Goal: Information Seeking & Learning: Check status

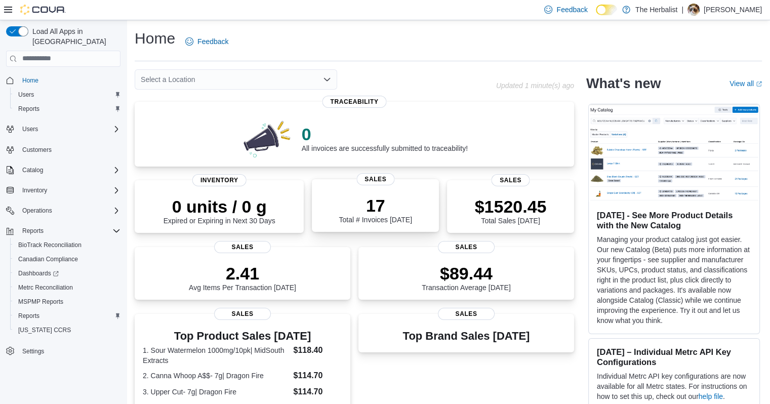
click at [355, 210] on p "17" at bounding box center [375, 205] width 73 height 20
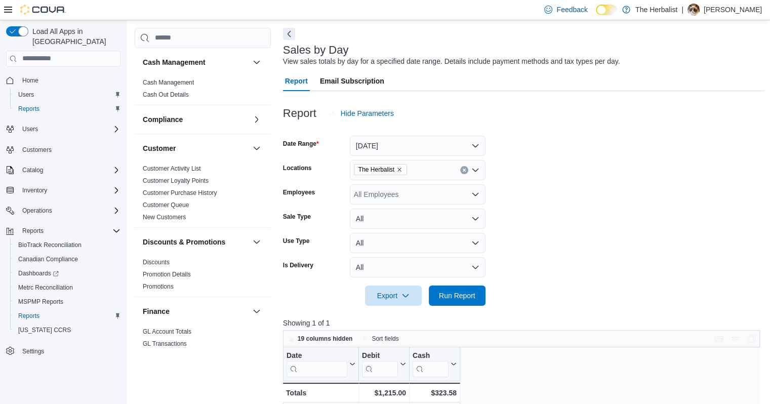
scroll to position [101, 0]
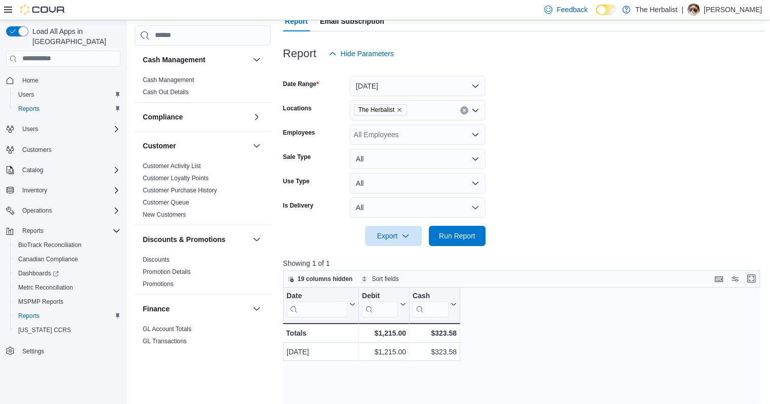
click at [755, 278] on button "Enter fullscreen" at bounding box center [751, 278] width 12 height 12
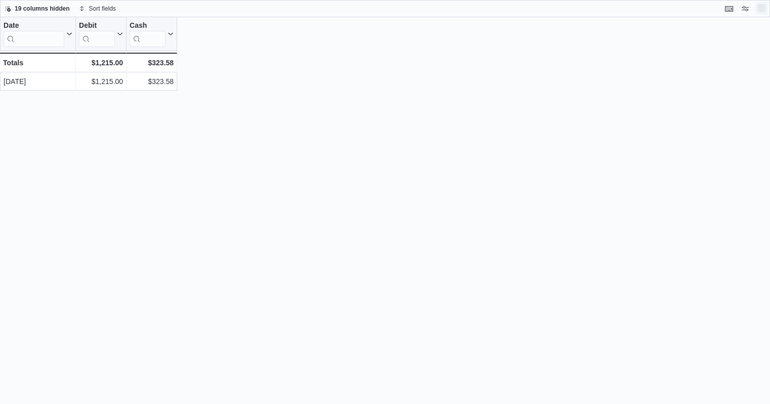
scroll to position [0, 0]
click at [766, 13] on button "Exit fullscreen" at bounding box center [769, 8] width 12 height 12
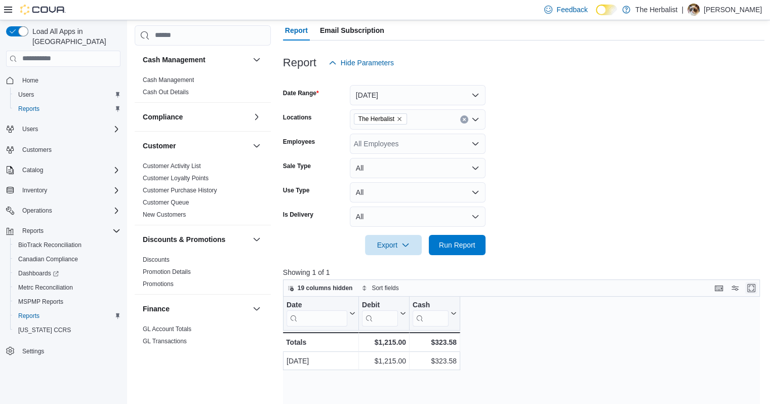
scroll to position [101, 0]
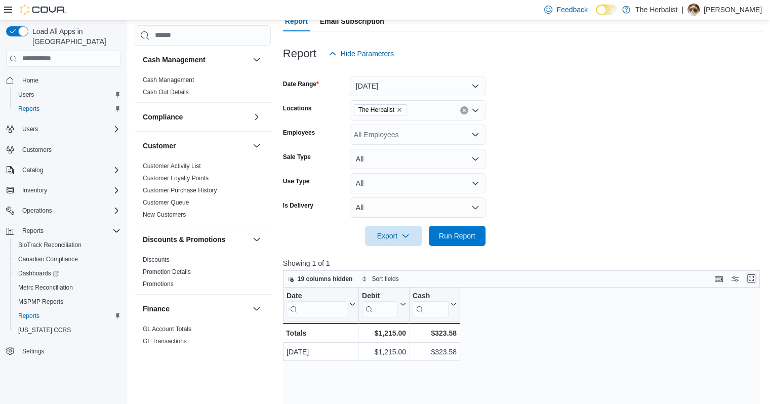
click at [755, 280] on button "Enter fullscreen" at bounding box center [751, 278] width 12 height 12
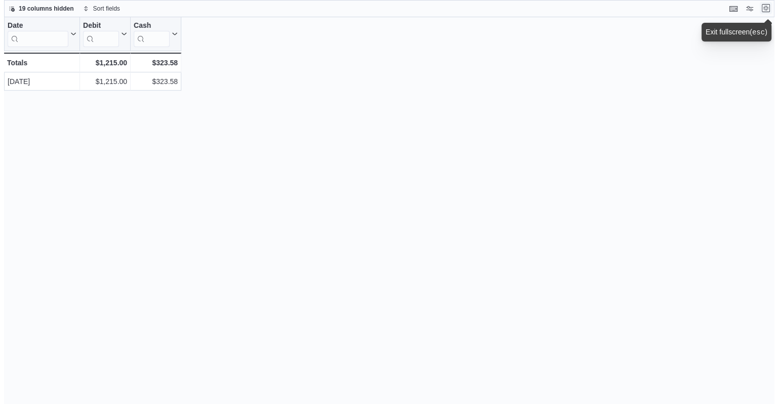
scroll to position [0, 0]
click at [26, 9] on span "19 columns hidden" at bounding box center [42, 9] width 55 height 8
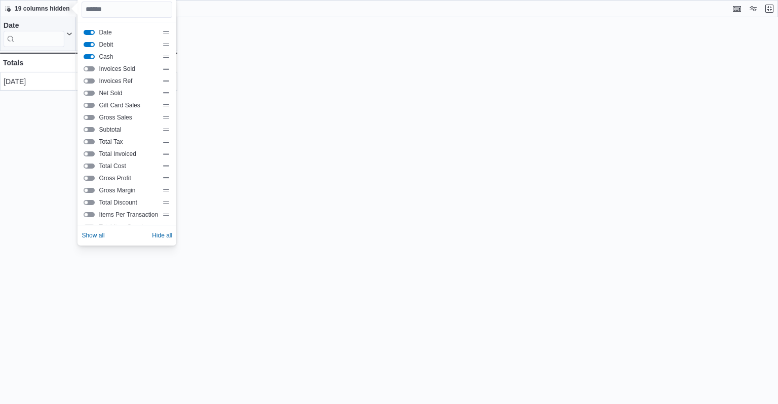
click at [87, 69] on button "Invoices Sold" at bounding box center [89, 68] width 11 height 5
click at [69, 180] on div "Date Click to view column header actions Debit Click to view column header acti…" at bounding box center [389, 210] width 778 height 387
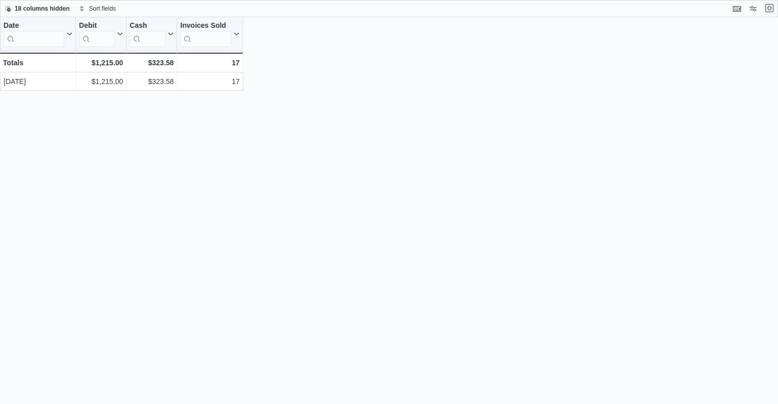
click at [767, 9] on button "Exit fullscreen" at bounding box center [769, 8] width 12 height 12
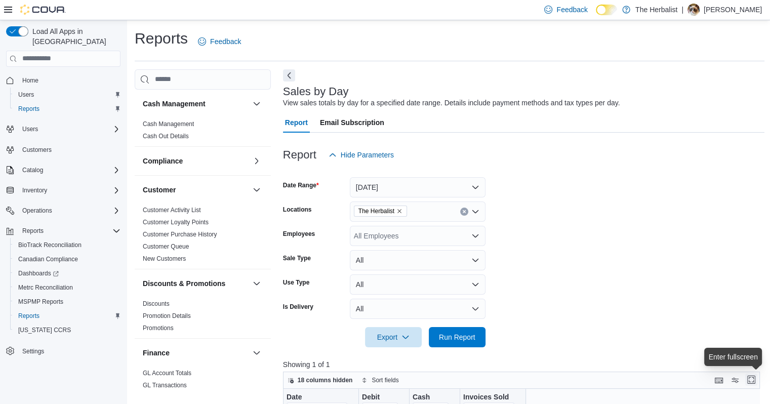
click at [756, 378] on button "Enter fullscreen" at bounding box center [751, 380] width 12 height 12
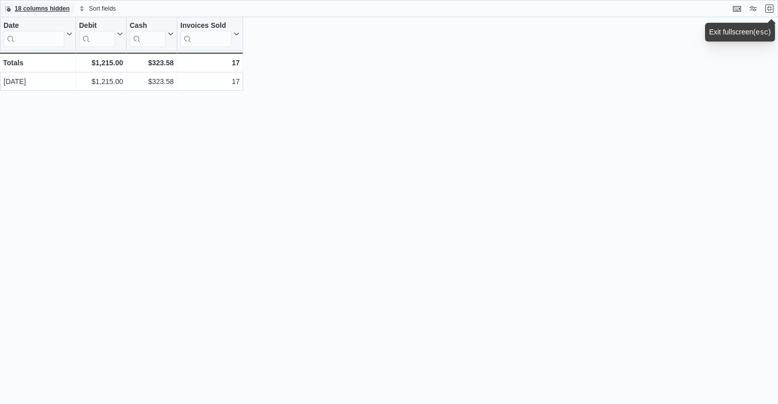
click at [44, 8] on span "18 columns hidden" at bounding box center [42, 9] width 55 height 8
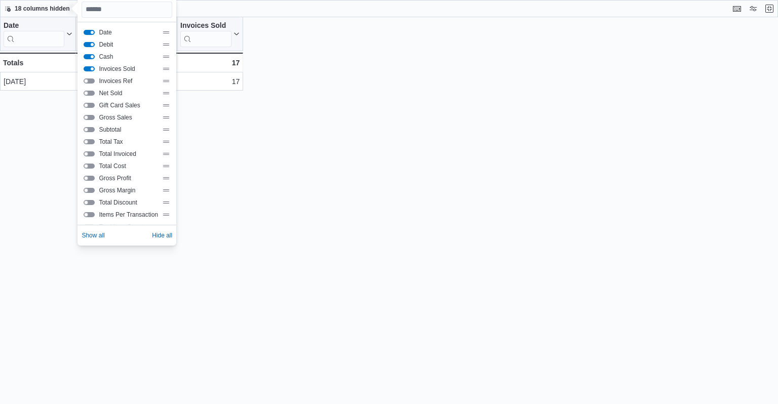
click at [82, 115] on div "Gross Sales" at bounding box center [127, 117] width 91 height 12
click at [90, 118] on button "Gross Sales" at bounding box center [89, 117] width 11 height 5
click at [91, 128] on button "Subtotal" at bounding box center [89, 129] width 11 height 5
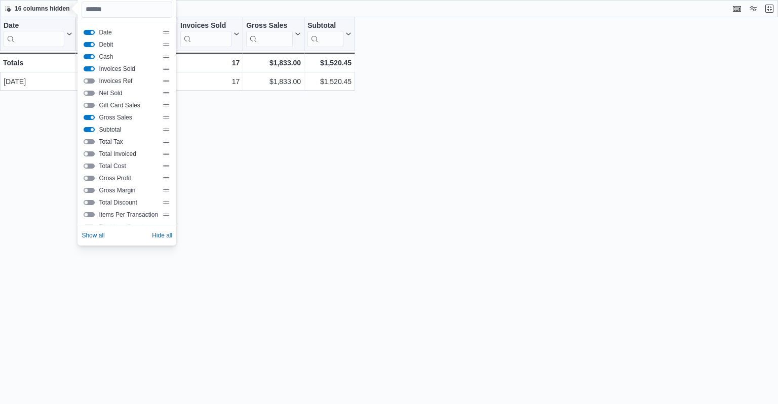
click at [92, 153] on button "Total Invoiced" at bounding box center [89, 153] width 11 height 5
click at [86, 165] on button "Total Cost" at bounding box center [89, 166] width 11 height 5
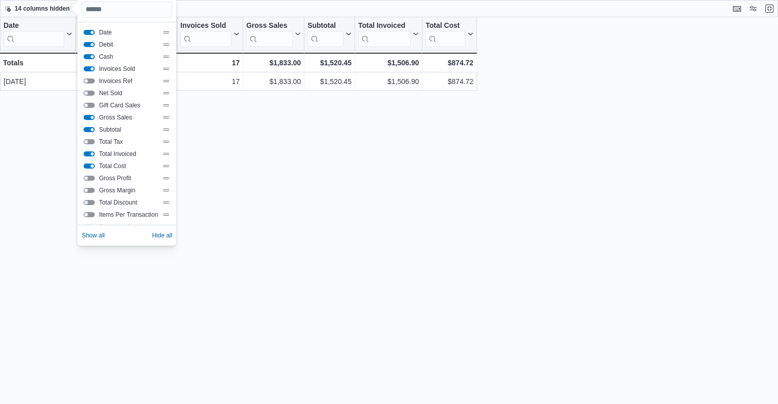
click at [86, 165] on button "Total Cost" at bounding box center [89, 166] width 11 height 5
click at [92, 179] on button "Gross Profit" at bounding box center [89, 178] width 11 height 5
click at [91, 190] on button "Gross Margin" at bounding box center [89, 190] width 11 height 5
click at [91, 201] on button "Total Discount" at bounding box center [89, 202] width 11 height 5
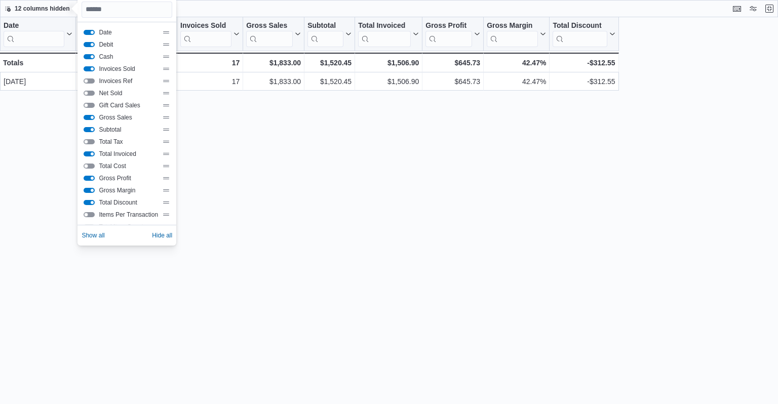
click at [93, 167] on button "Total Cost" at bounding box center [89, 166] width 11 height 5
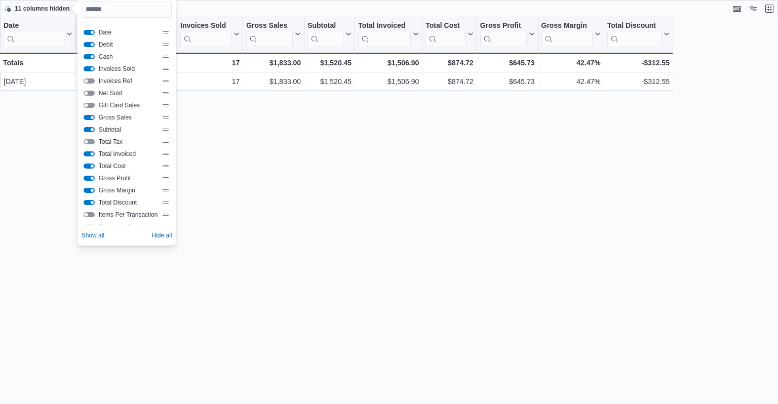
click at [91, 216] on button "Items Per Transaction" at bounding box center [89, 214] width 11 height 5
click at [92, 145] on div "Total Tax" at bounding box center [127, 142] width 87 height 8
click at [95, 143] on div "Total Tax" at bounding box center [127, 142] width 87 height 8
click at [90, 140] on button "Total Tax" at bounding box center [89, 141] width 11 height 5
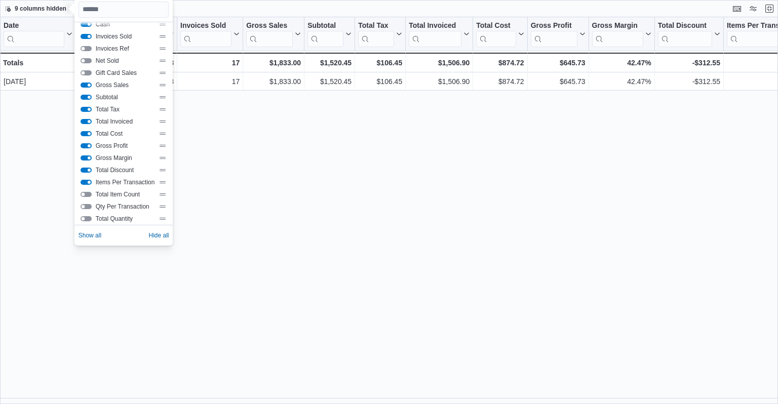
scroll to position [73, 0]
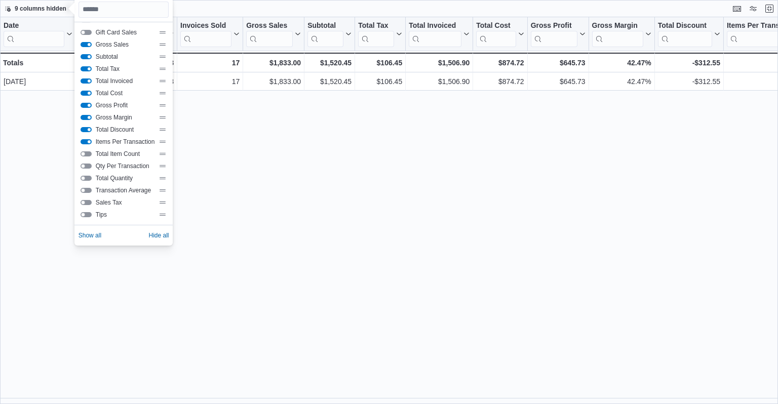
click at [85, 153] on button "Total Item Count" at bounding box center [85, 153] width 11 height 5
click at [85, 166] on button "Qty Per Transaction" at bounding box center [85, 166] width 11 height 5
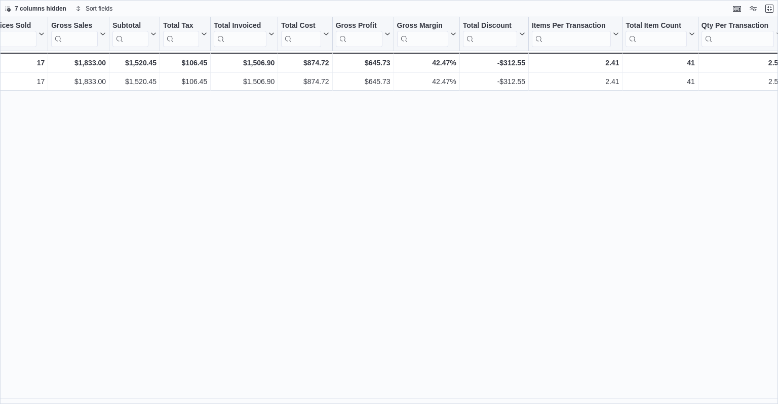
scroll to position [0, 202]
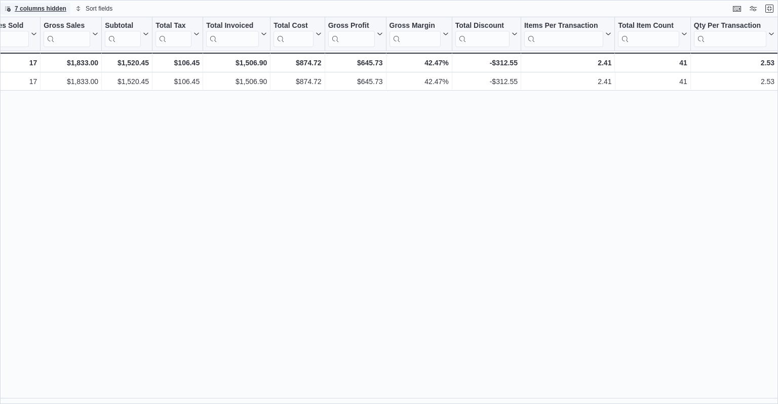
click at [47, 11] on span "7 columns hidden" at bounding box center [41, 9] width 52 height 8
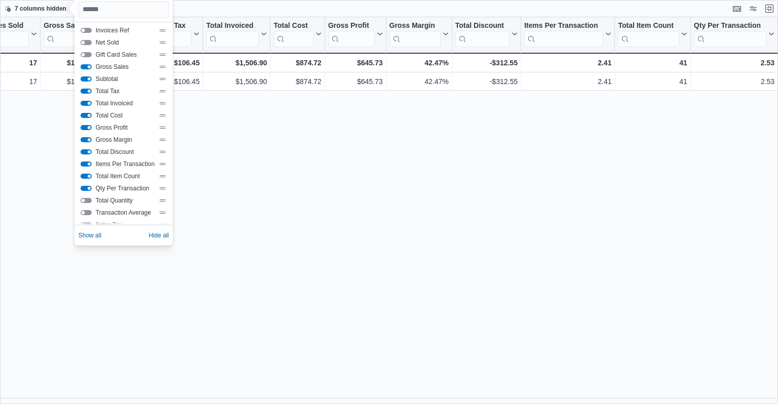
scroll to position [73, 0]
click at [84, 178] on button "Total Quantity" at bounding box center [85, 178] width 11 height 5
click at [83, 189] on button "Transaction Average" at bounding box center [85, 190] width 11 height 5
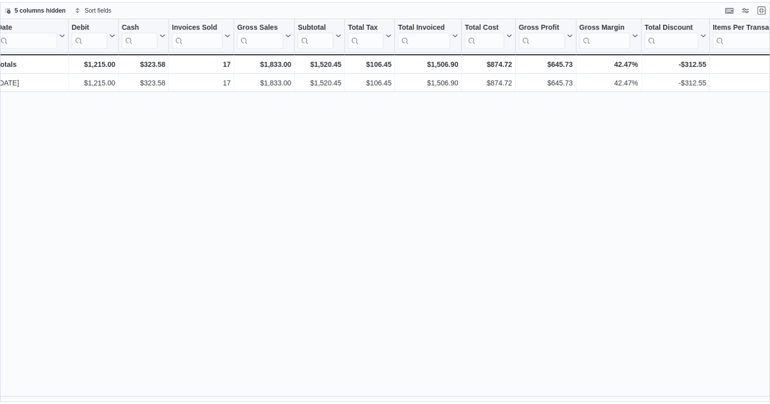
scroll to position [0, 0]
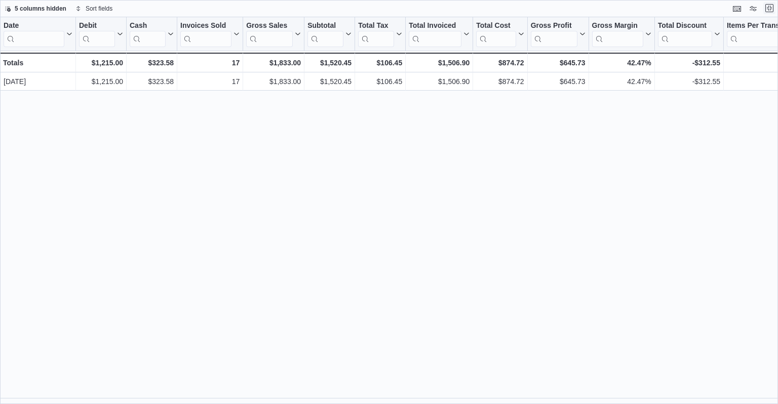
click at [767, 8] on button "Exit fullscreen" at bounding box center [769, 8] width 12 height 12
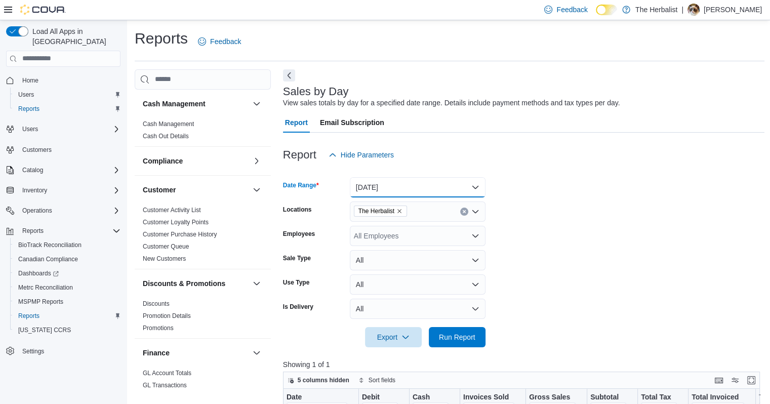
click at [429, 191] on button "Today" at bounding box center [418, 187] width 136 height 20
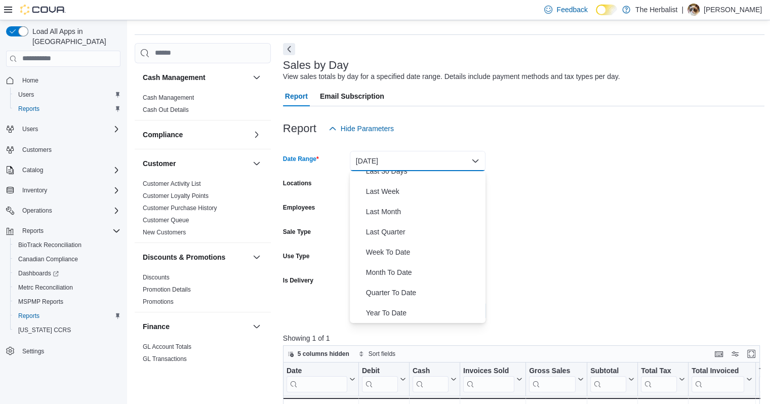
scroll to position [51, 0]
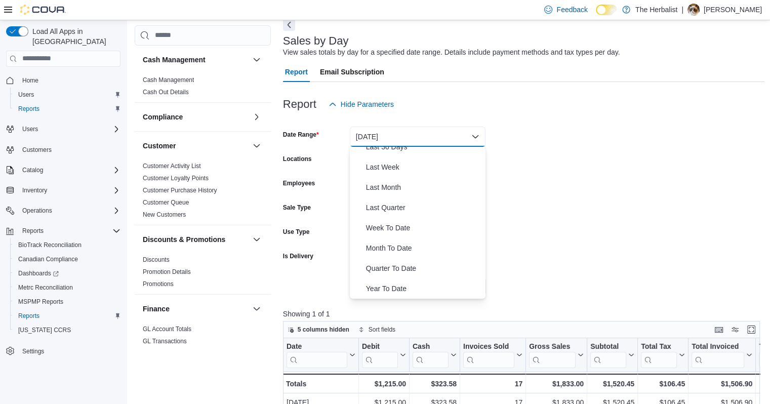
click at [328, 285] on div "Export Run Report" at bounding box center [384, 286] width 202 height 20
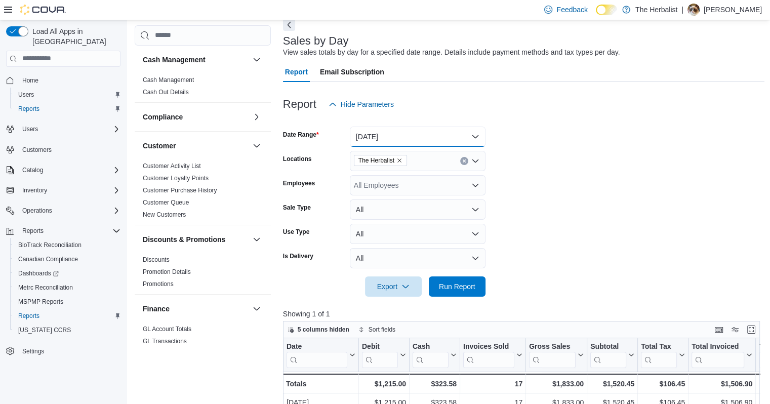
click at [377, 139] on button "Today" at bounding box center [418, 137] width 136 height 20
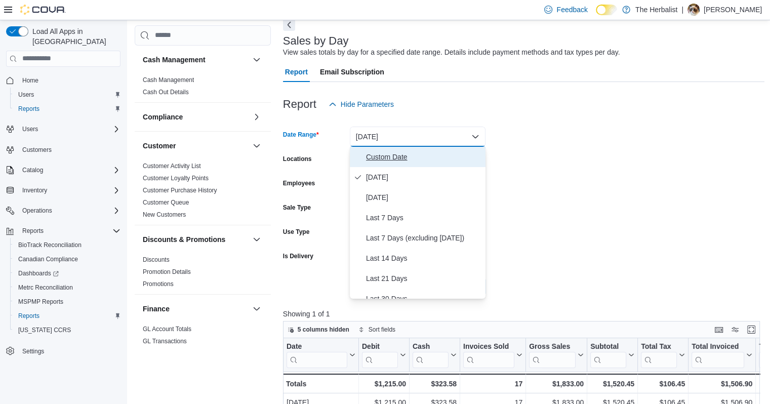
click at [380, 156] on span "Custom Date" at bounding box center [423, 157] width 115 height 12
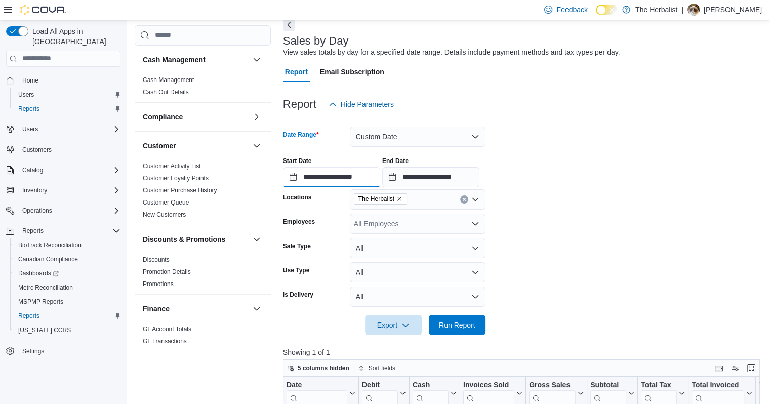
click at [357, 179] on input "**********" at bounding box center [331, 177] width 97 height 20
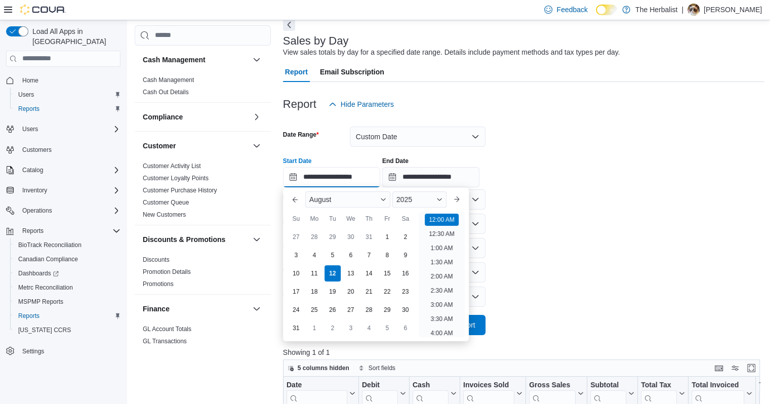
scroll to position [31, 0]
click at [353, 159] on div "Start Date" at bounding box center [331, 161] width 97 height 8
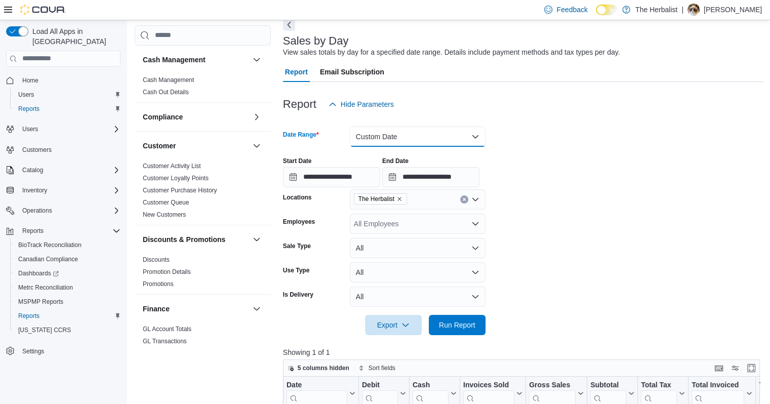
click at [364, 140] on button "Custom Date" at bounding box center [418, 137] width 136 height 20
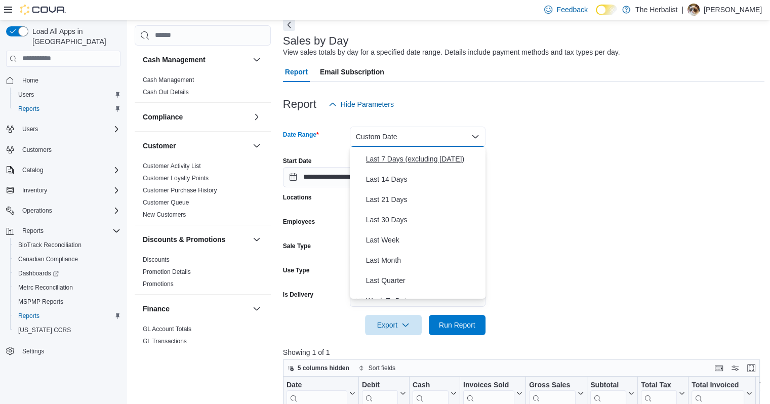
scroll to position [101, 0]
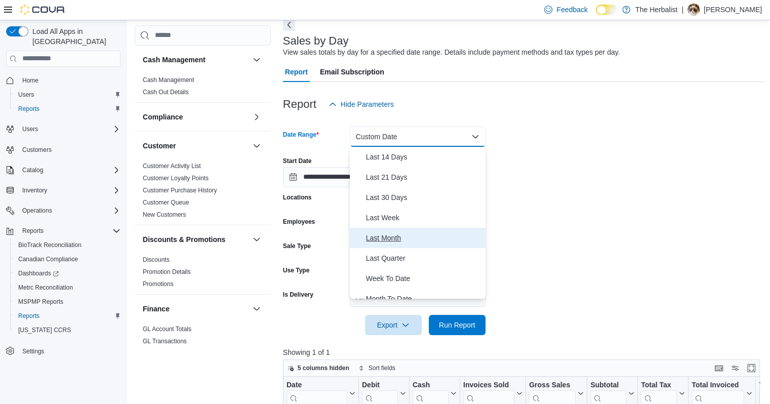
click at [381, 236] on span "Last Month" at bounding box center [423, 238] width 115 height 12
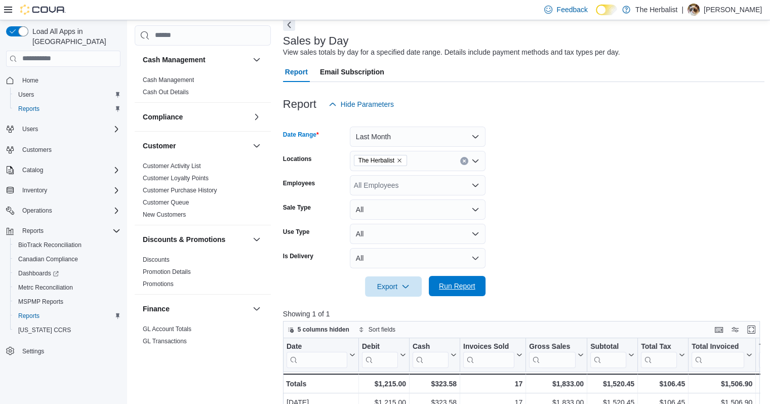
click at [456, 280] on span "Run Report" at bounding box center [457, 286] width 45 height 20
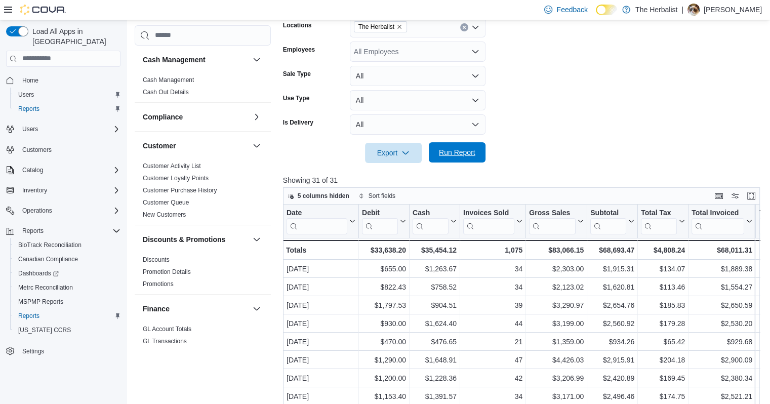
scroll to position [202, 0]
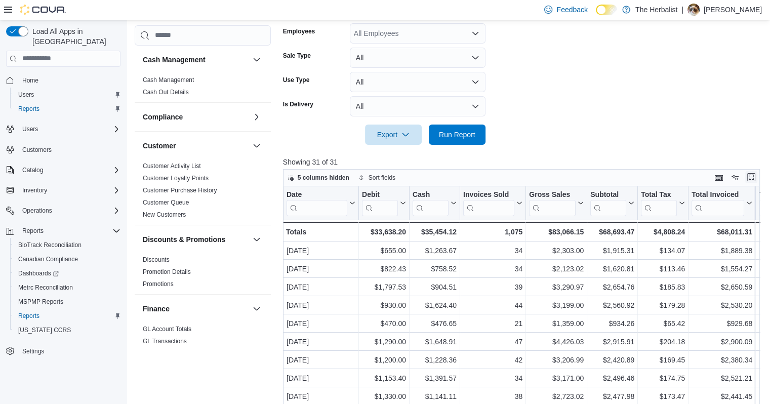
click at [756, 172] on span at bounding box center [751, 178] width 12 height 12
click at [755, 178] on button "Enter fullscreen" at bounding box center [751, 177] width 12 height 12
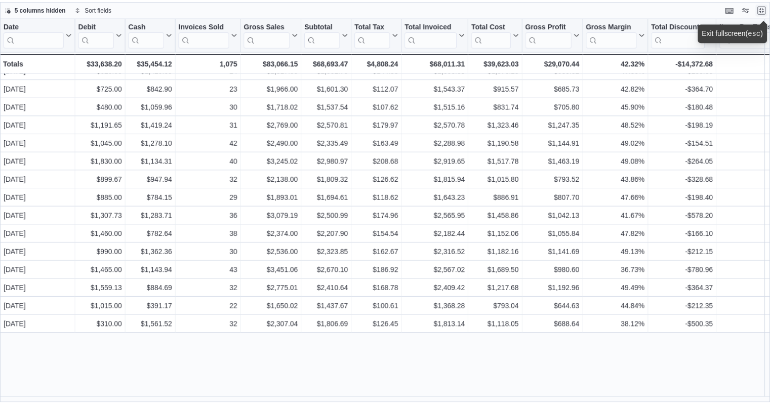
scroll to position [0, 0]
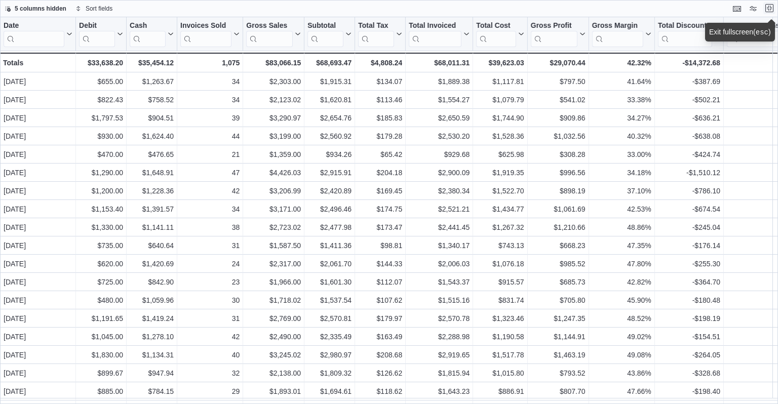
click at [768, 10] on button "Exit fullscreen" at bounding box center [769, 8] width 12 height 12
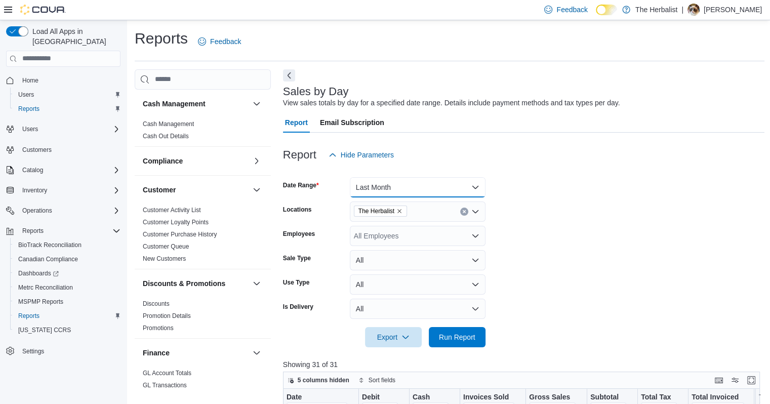
click at [420, 187] on button "Last Month" at bounding box center [418, 187] width 136 height 20
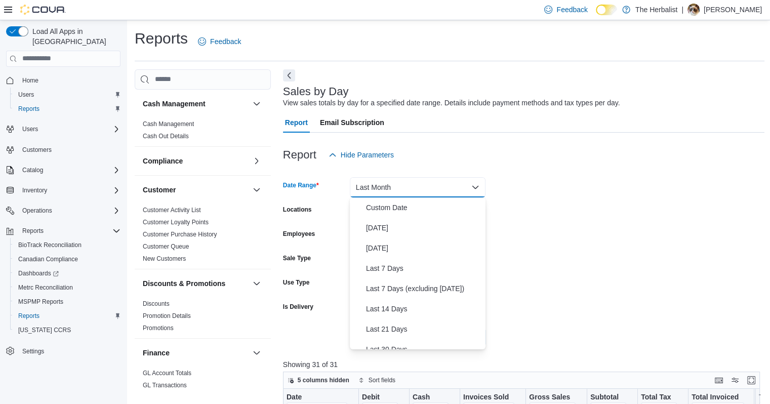
scroll to position [116, 0]
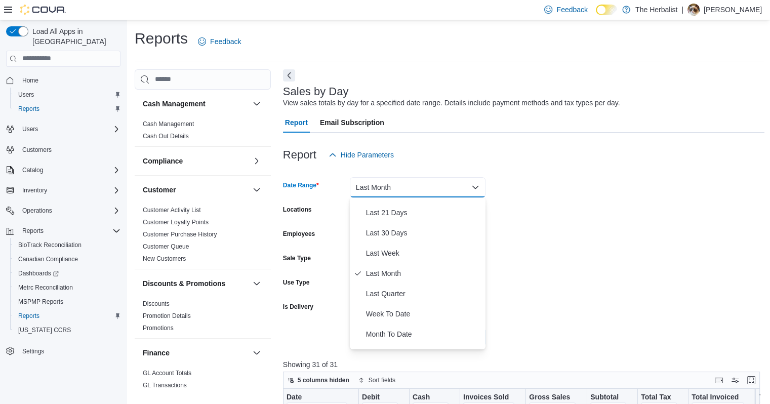
click at [417, 161] on div "Report Hide Parameters" at bounding box center [524, 155] width 482 height 20
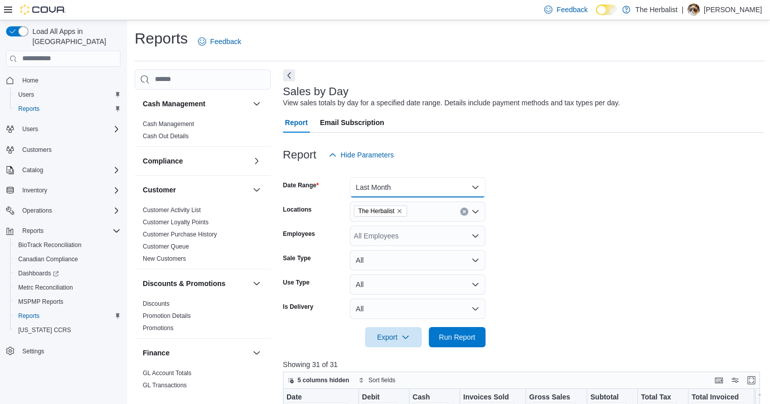
click at [403, 193] on button "Last Month" at bounding box center [418, 187] width 136 height 20
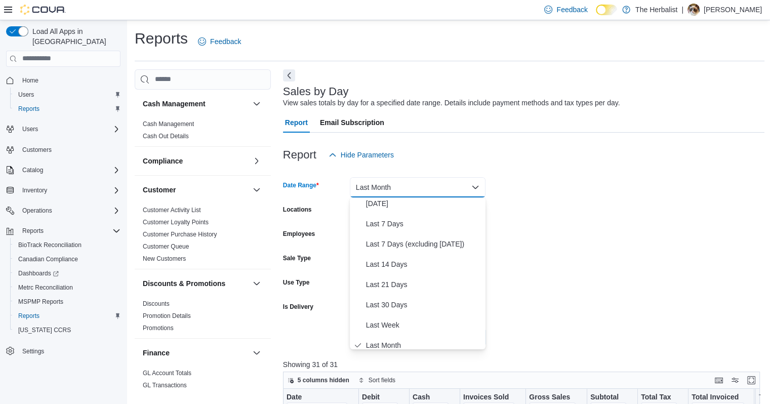
scroll to position [0, 0]
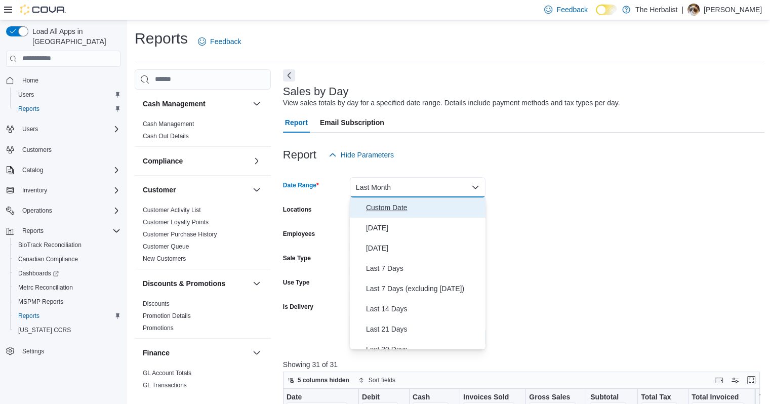
click at [397, 210] on span "Custom Date" at bounding box center [423, 207] width 115 height 12
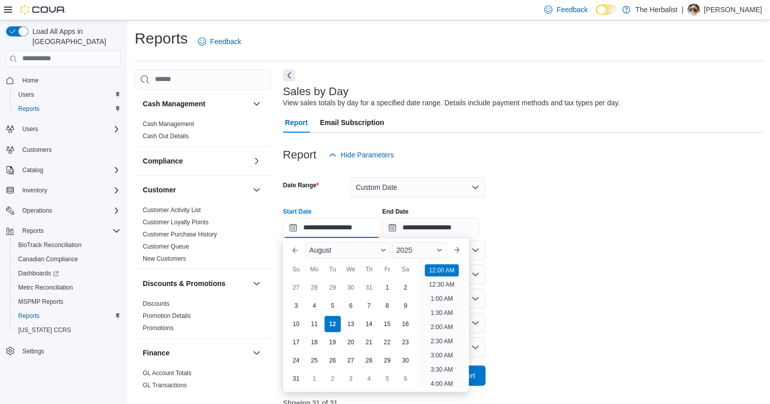
click at [351, 228] on input "**********" at bounding box center [331, 228] width 97 height 20
click at [299, 248] on button "Previous Month" at bounding box center [295, 250] width 16 height 16
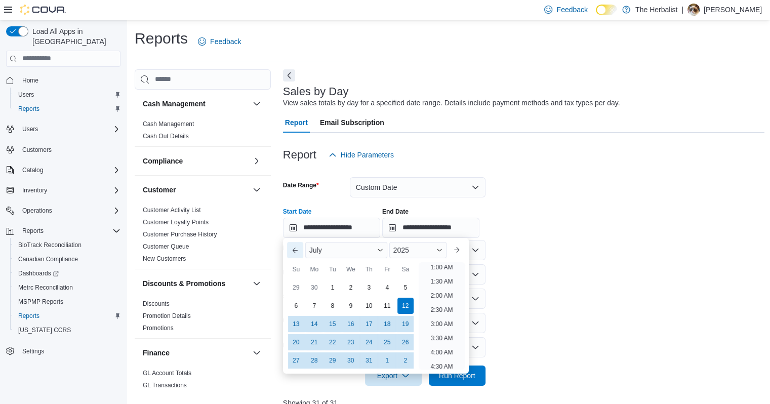
scroll to position [2, 0]
click at [298, 248] on button "Previous Month" at bounding box center [295, 250] width 16 height 16
click at [295, 285] on div "1" at bounding box center [296, 287] width 18 height 18
type input "**********"
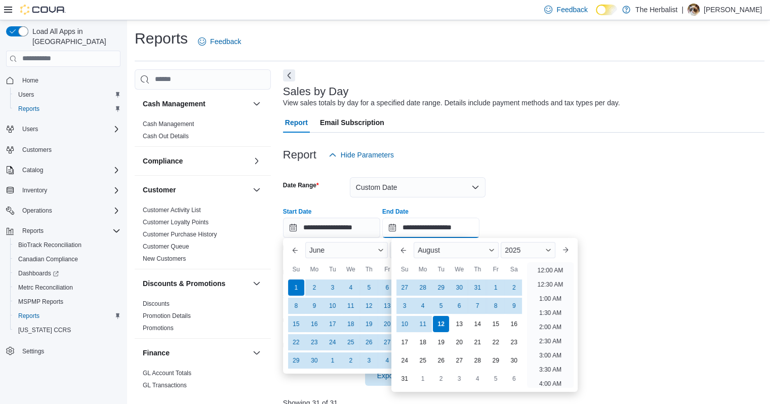
click at [415, 231] on input "**********" at bounding box center [430, 228] width 97 height 20
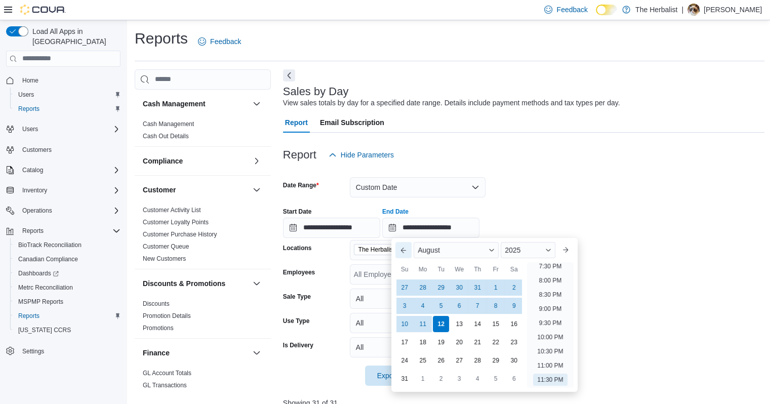
click at [406, 253] on button "Previous Month" at bounding box center [403, 250] width 16 height 16
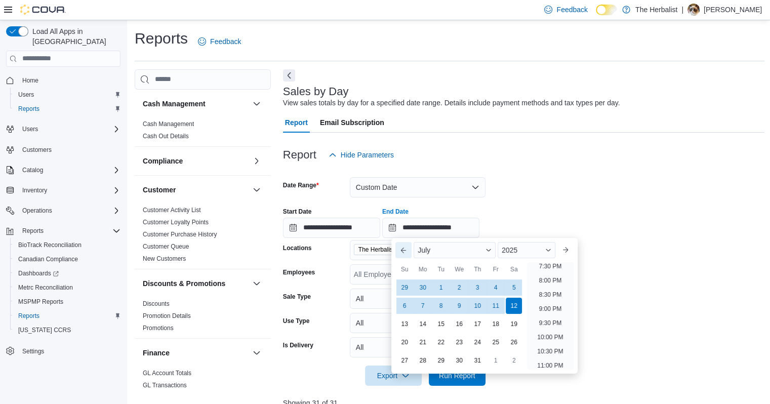
click at [406, 251] on button "Previous Month" at bounding box center [403, 250] width 16 height 16
click at [420, 354] on div "30" at bounding box center [423, 360] width 18 height 18
type input "**********"
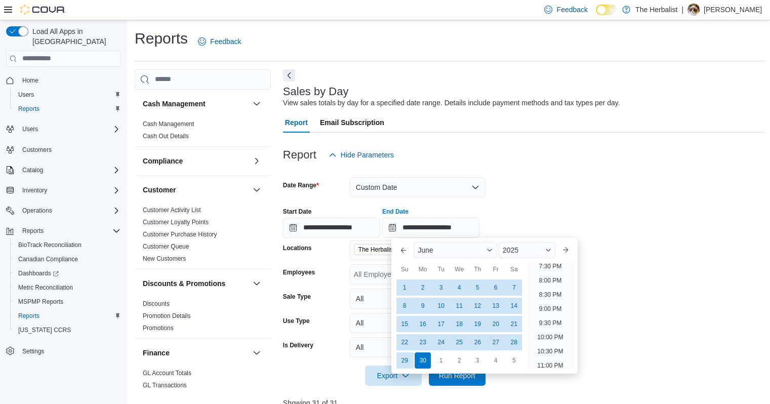
click at [686, 285] on form "**********" at bounding box center [524, 275] width 482 height 221
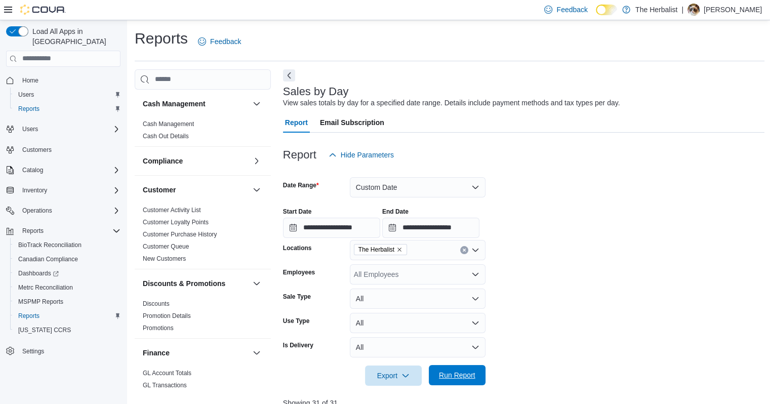
click at [474, 374] on span "Run Report" at bounding box center [457, 375] width 36 height 10
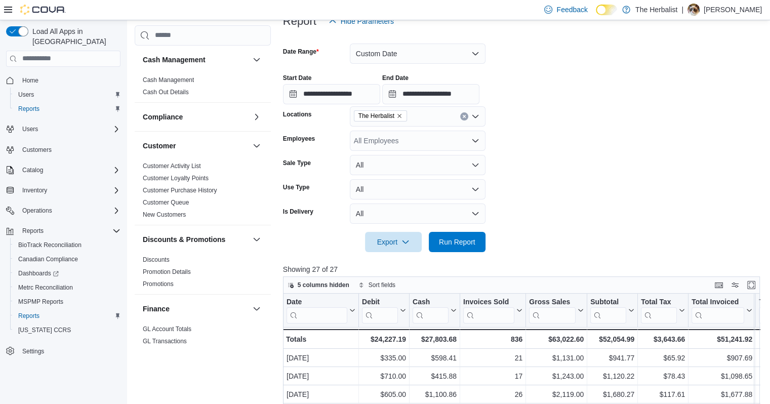
scroll to position [152, 0]
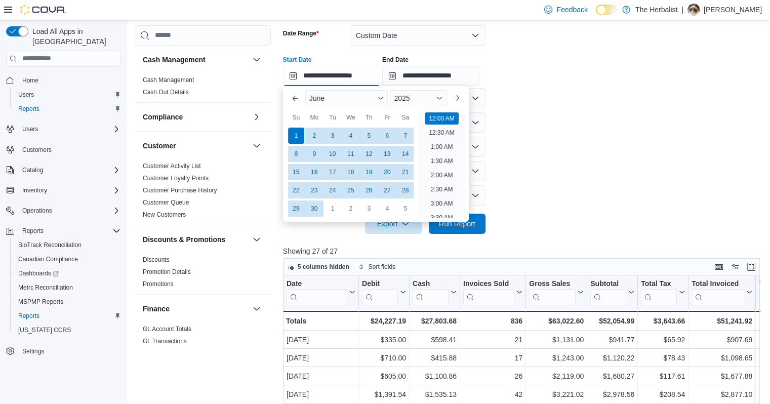
click at [347, 74] on input "**********" at bounding box center [331, 76] width 97 height 20
click at [295, 96] on button "Previous Month" at bounding box center [295, 98] width 16 height 16
type input "**********"
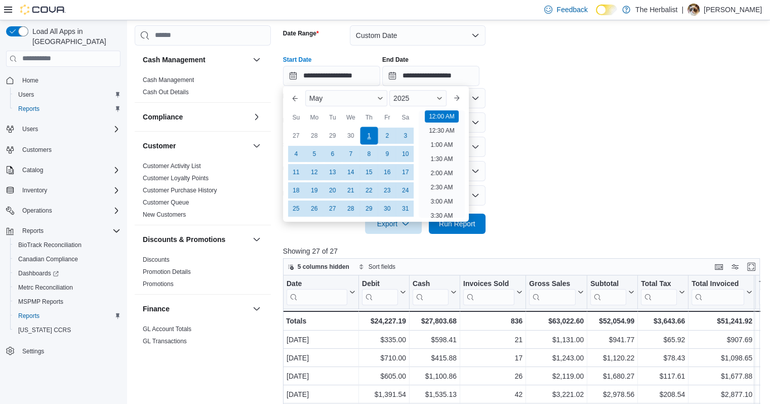
click at [368, 134] on div "1" at bounding box center [369, 136] width 18 height 18
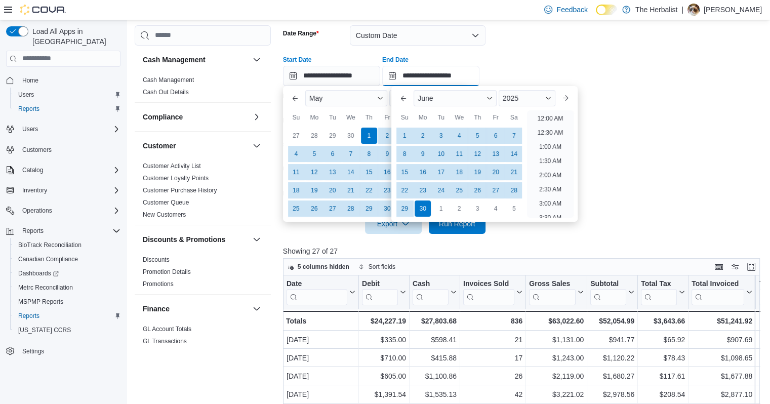
click at [415, 78] on input "**********" at bounding box center [430, 76] width 97 height 20
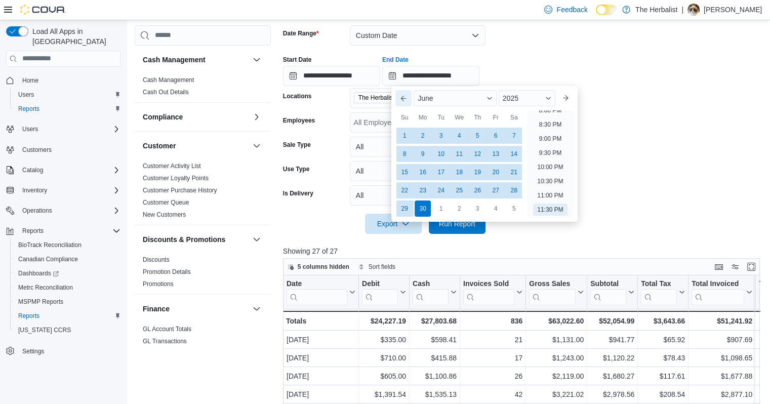
click at [404, 102] on button "Previous Month" at bounding box center [403, 98] width 16 height 16
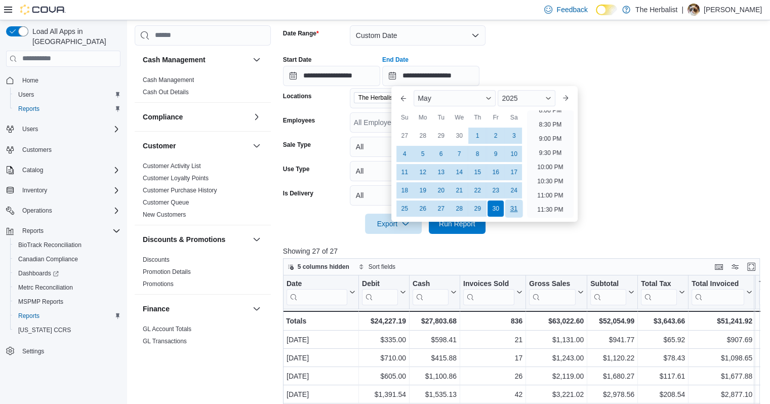
click at [515, 214] on div "31" at bounding box center [514, 208] width 18 height 18
click at [553, 210] on li "11:30 PM" at bounding box center [550, 210] width 34 height 12
type input "**********"
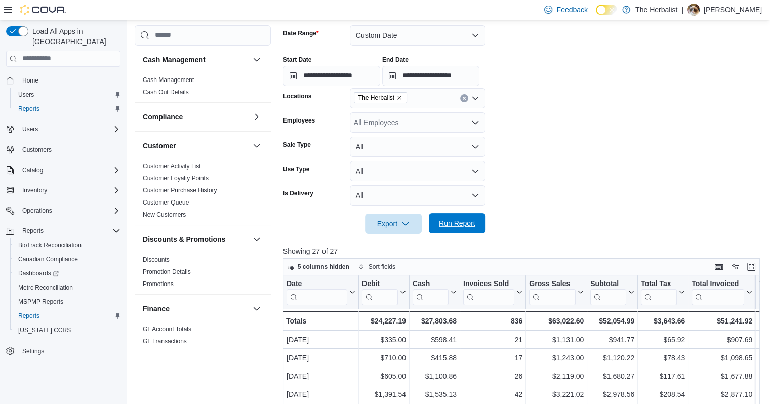
click at [450, 224] on span "Run Report" at bounding box center [457, 223] width 36 height 10
click at [360, 81] on input "**********" at bounding box center [331, 76] width 97 height 20
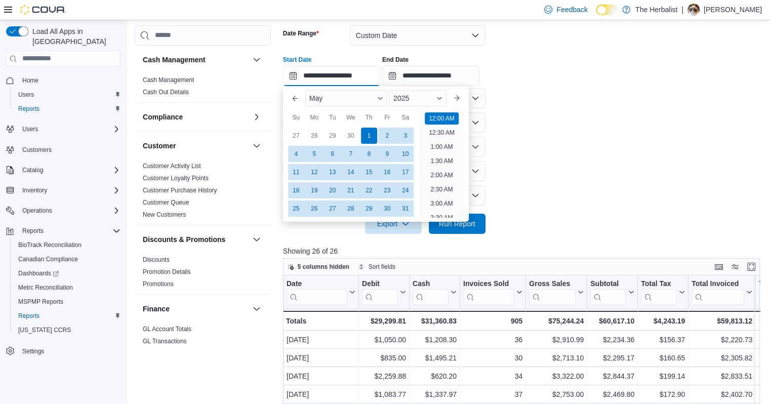
scroll to position [31, 0]
click at [393, 98] on div "2025" at bounding box center [417, 98] width 57 height 16
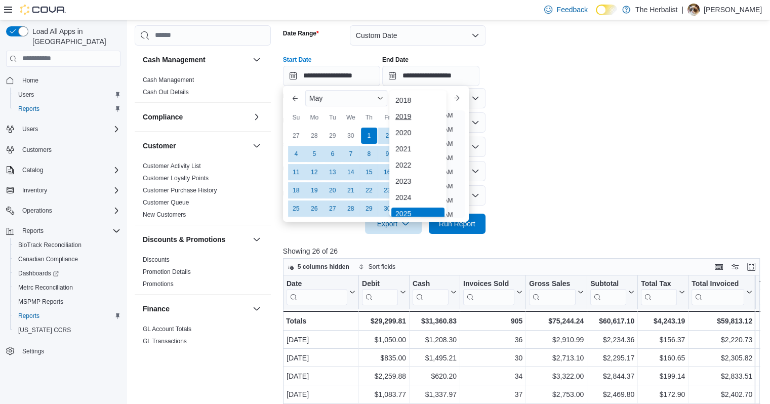
scroll to position [3, 0]
click at [409, 191] on div "2024" at bounding box center [417, 194] width 53 height 12
type input "**********"
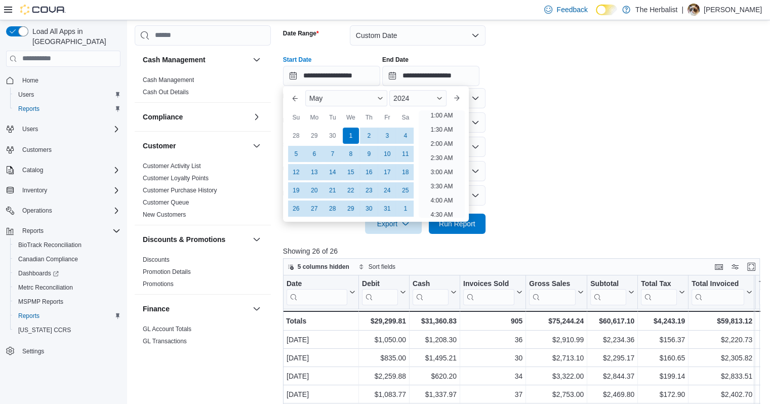
scroll to position [2, 0]
click at [512, 156] on form "**********" at bounding box center [524, 123] width 482 height 221
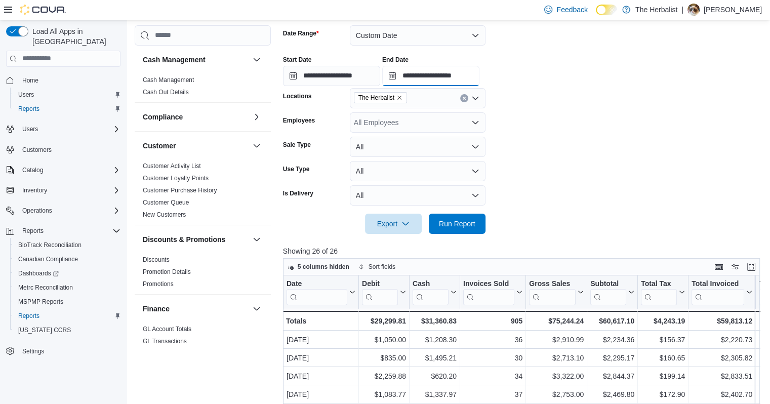
click at [447, 79] on input "**********" at bounding box center [430, 76] width 97 height 20
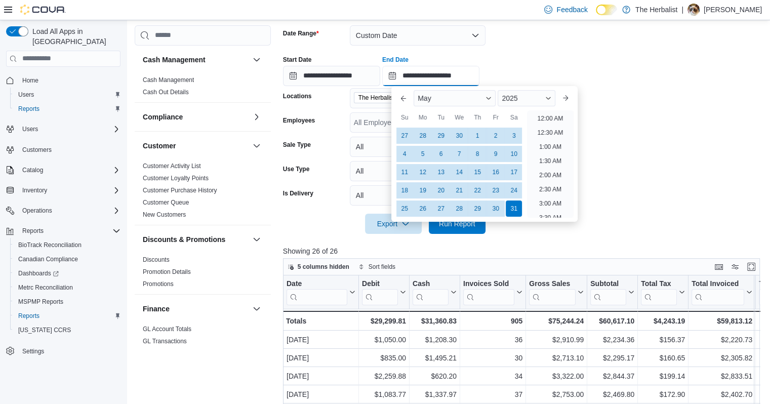
scroll to position [575, 0]
click at [512, 94] on span "2025" at bounding box center [510, 98] width 16 height 8
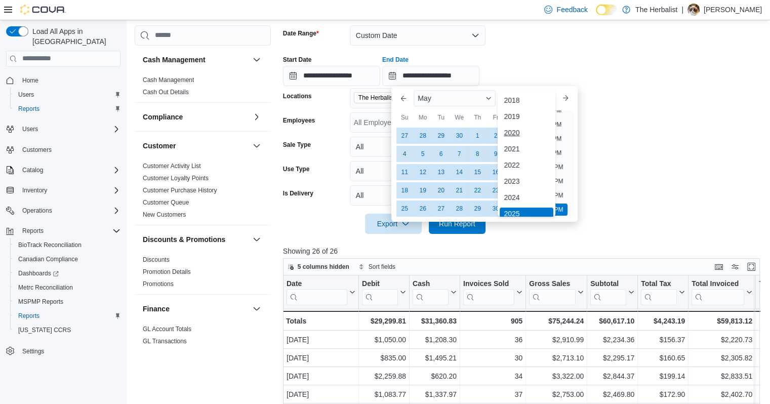
scroll to position [3, 0]
click at [521, 188] on div "2024" at bounding box center [526, 194] width 53 height 12
type input "**********"
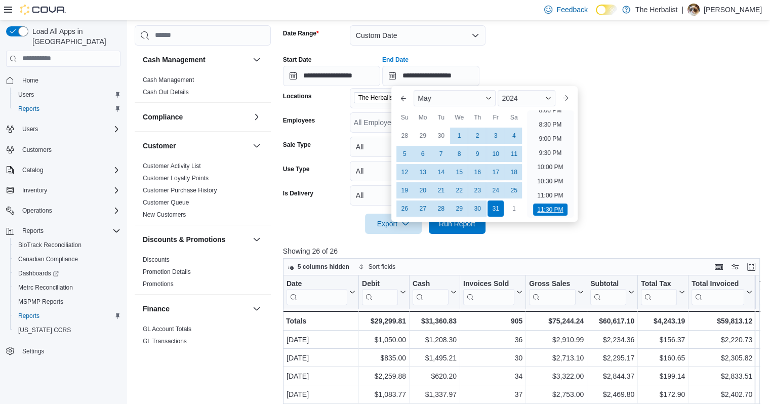
click at [547, 209] on li "11:30 PM" at bounding box center [550, 210] width 34 height 12
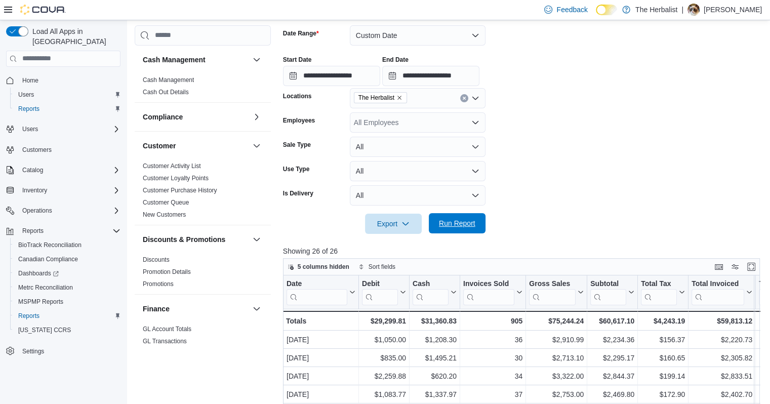
click at [466, 221] on span "Run Report" at bounding box center [457, 223] width 36 height 10
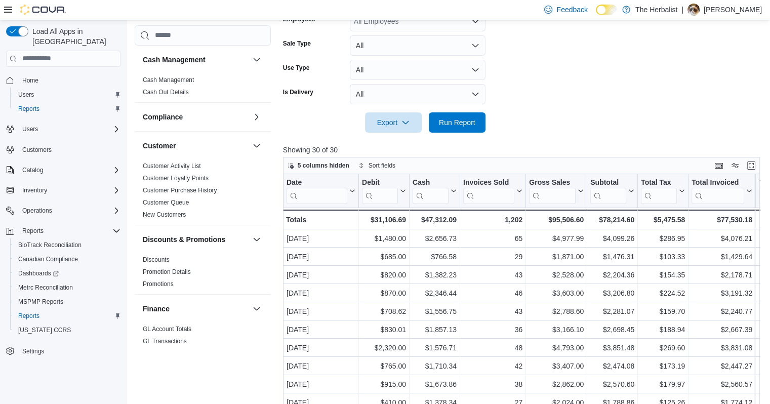
scroll to position [152, 0]
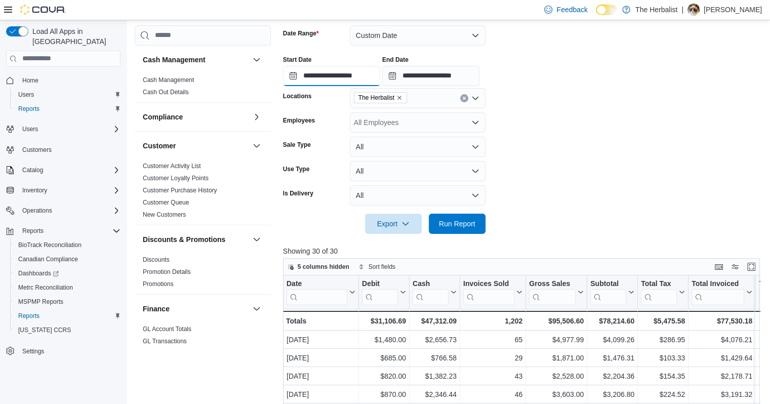
click at [314, 77] on input "**********" at bounding box center [331, 76] width 97 height 20
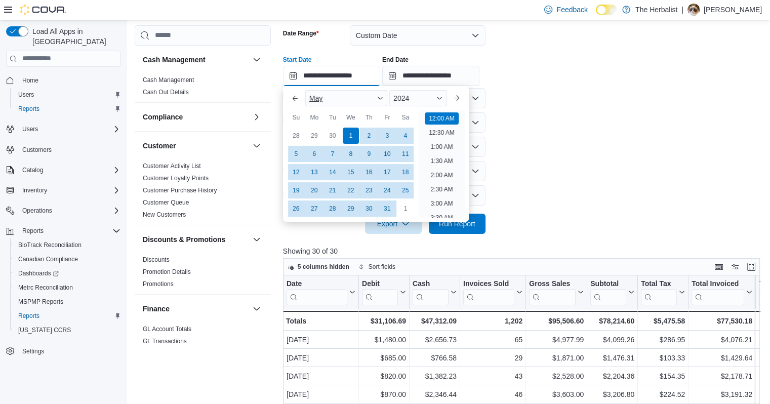
scroll to position [31, 0]
click at [312, 101] on span "May" at bounding box center [315, 98] width 13 height 8
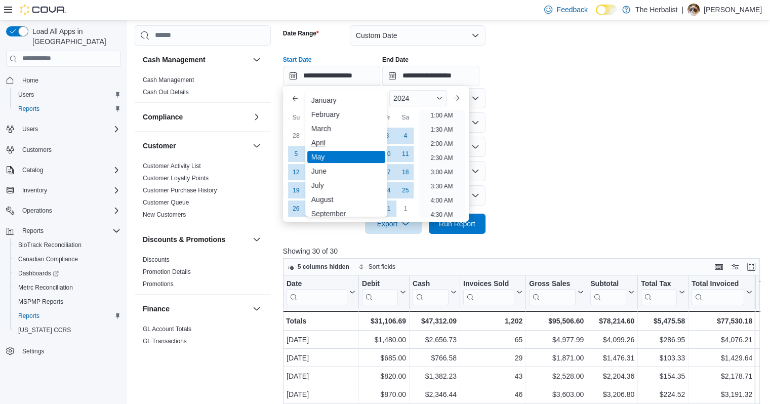
click at [316, 139] on div "April" at bounding box center [346, 143] width 78 height 12
type input "**********"
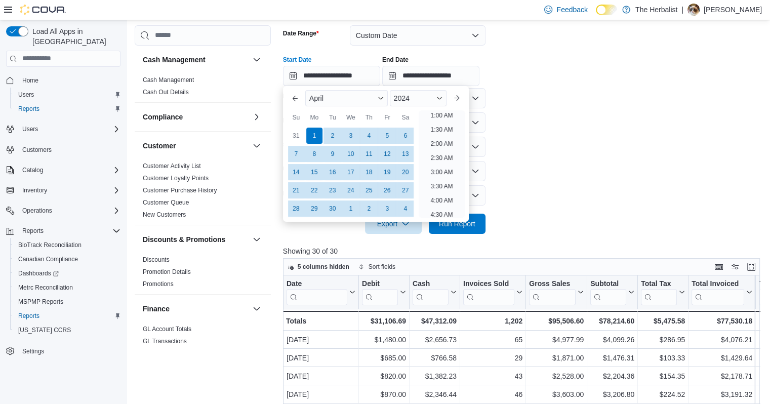
scroll to position [2, 0]
click at [418, 77] on input "**********" at bounding box center [430, 76] width 97 height 20
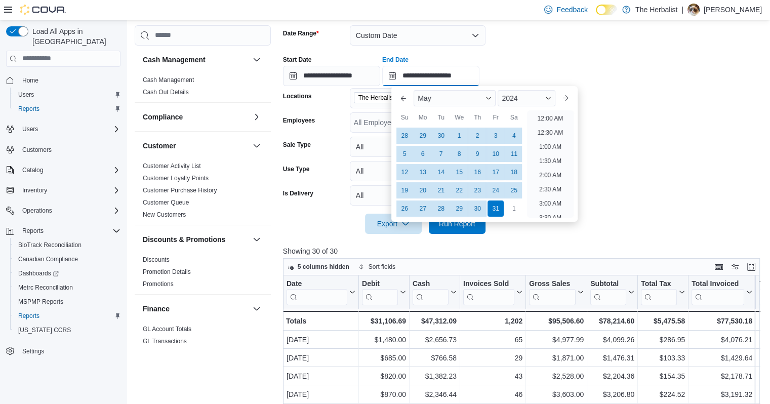
scroll to position [575, 0]
click at [427, 91] on div "May" at bounding box center [455, 98] width 82 height 16
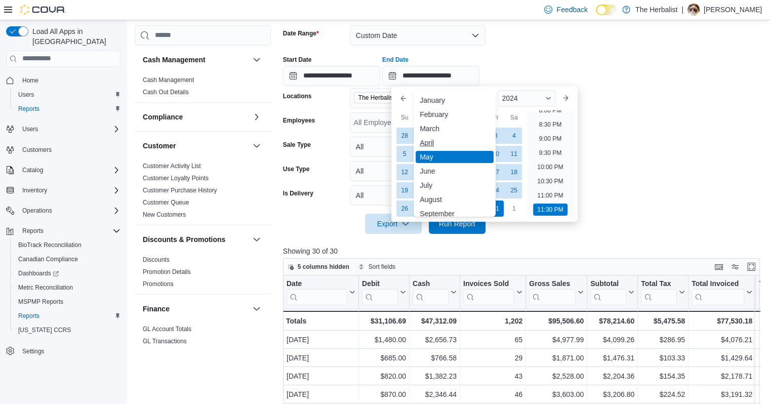
click at [431, 140] on div "April" at bounding box center [455, 143] width 78 height 12
type input "**********"
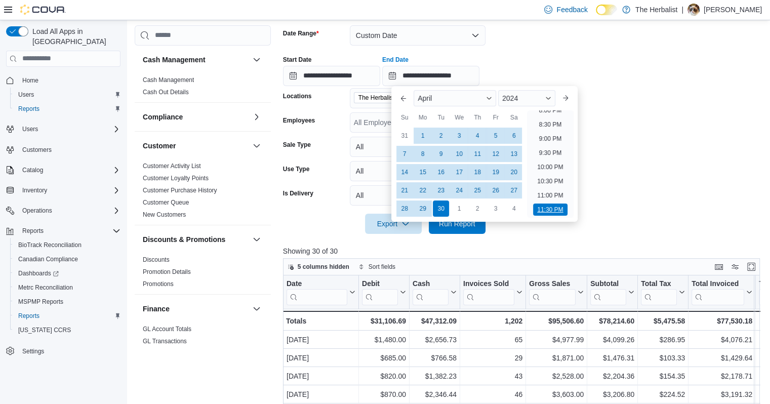
click at [542, 206] on li "11:30 PM" at bounding box center [550, 210] width 34 height 12
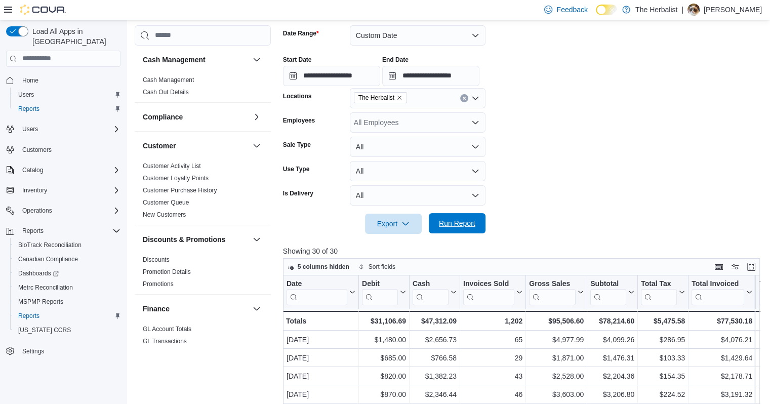
click at [462, 226] on span "Run Report" at bounding box center [457, 223] width 36 height 10
click at [345, 78] on input "**********" at bounding box center [331, 76] width 97 height 20
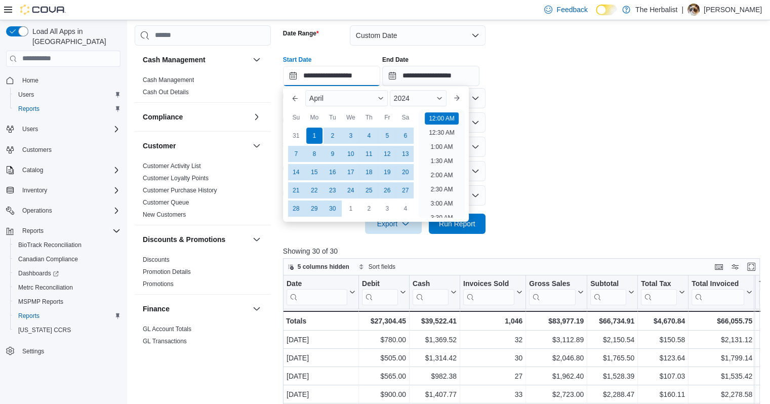
scroll to position [31, 0]
click at [374, 93] on div "April" at bounding box center [346, 98] width 83 height 16
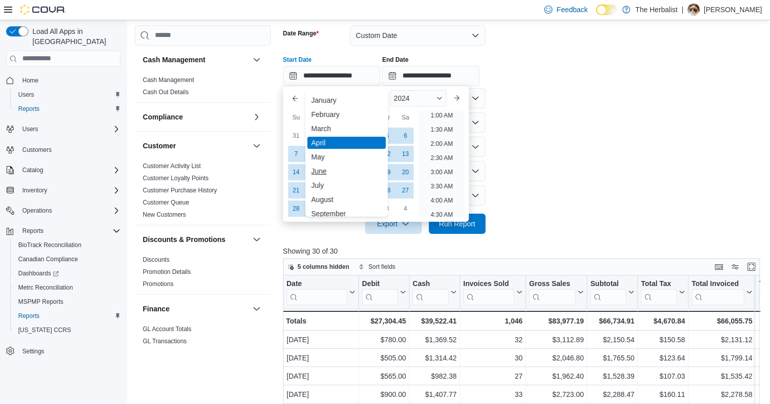
click at [334, 174] on div "June" at bounding box center [346, 171] width 78 height 12
type input "**********"
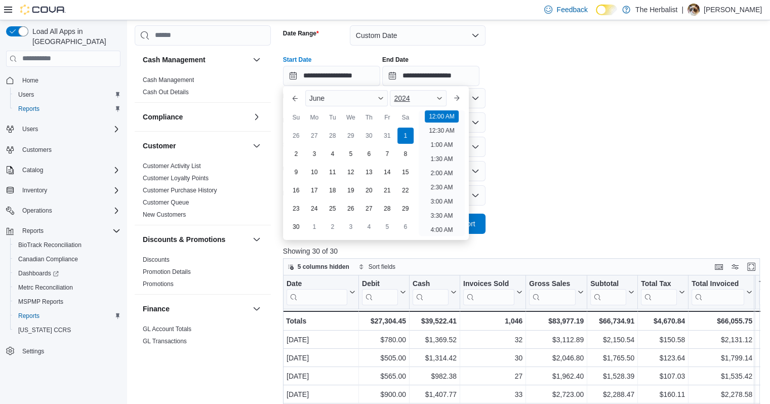
click at [426, 101] on div "2024" at bounding box center [418, 98] width 57 height 16
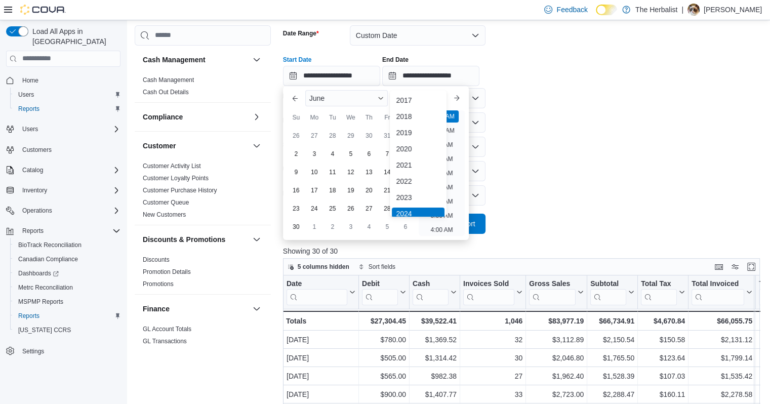
scroll to position [3, 0]
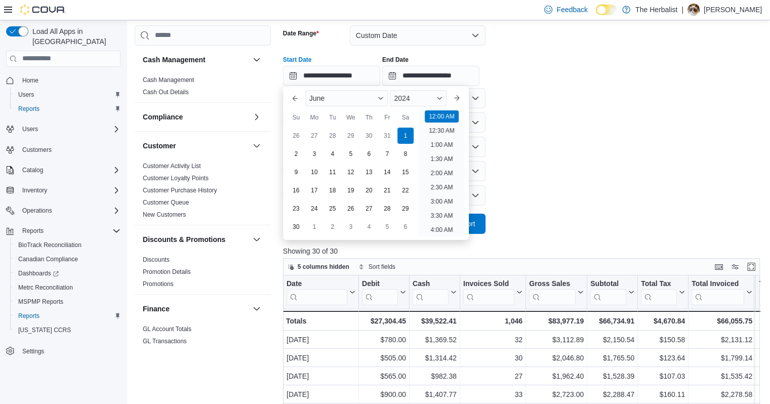
click at [523, 113] on form "**********" at bounding box center [524, 123] width 482 height 221
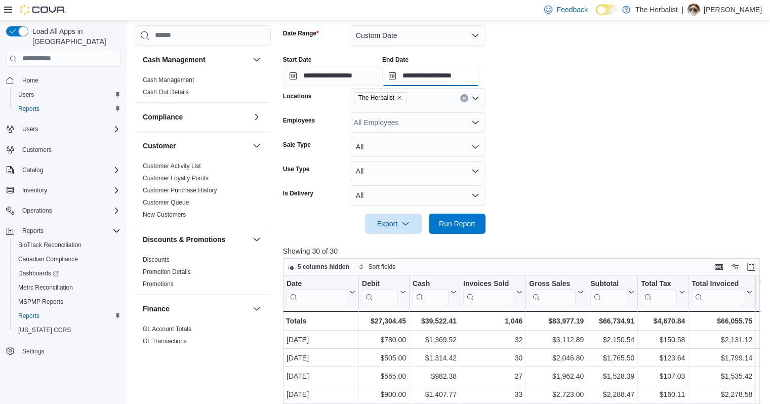
click at [443, 76] on input "**********" at bounding box center [430, 76] width 97 height 20
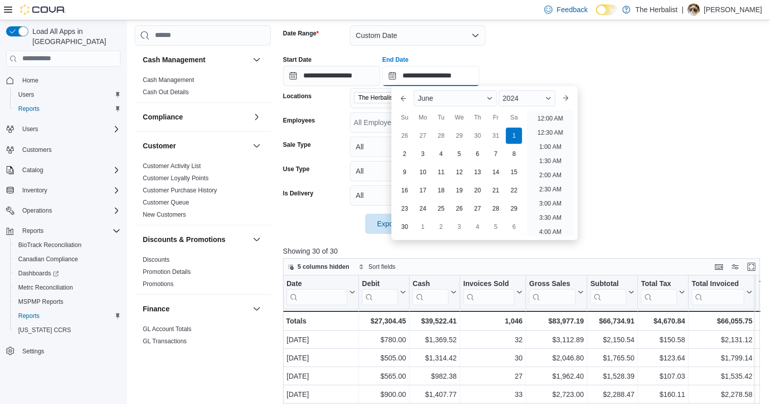
scroll to position [557, 0]
click at [401, 228] on div "30" at bounding box center [405, 227] width 18 height 18
type input "**********"
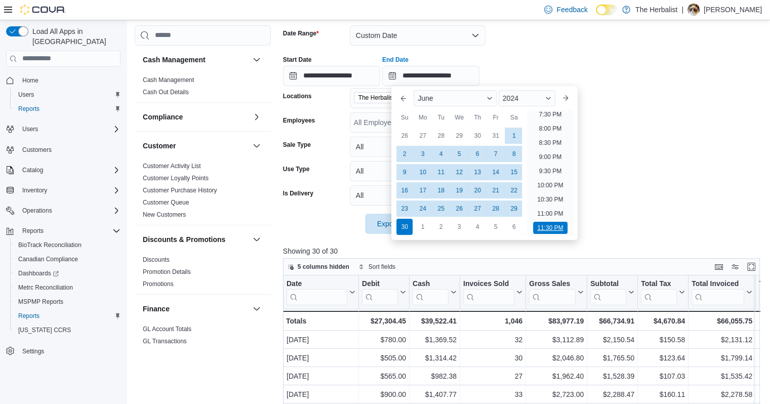
click at [545, 225] on li "11:30 PM" at bounding box center [550, 228] width 34 height 12
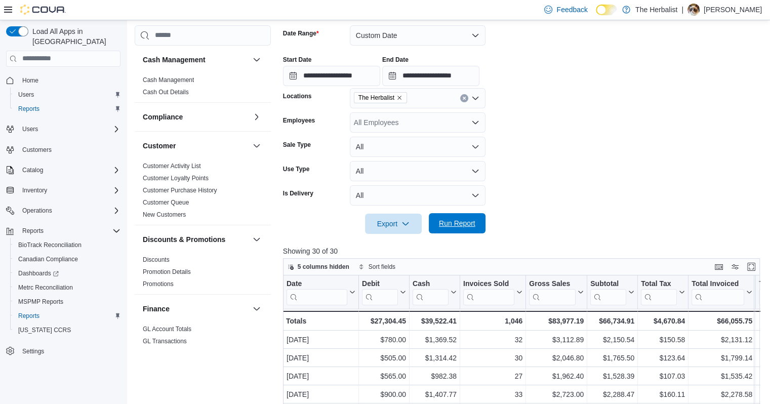
click at [459, 221] on span "Run Report" at bounding box center [457, 223] width 36 height 10
click at [755, 266] on button "Enter fullscreen" at bounding box center [751, 266] width 12 height 12
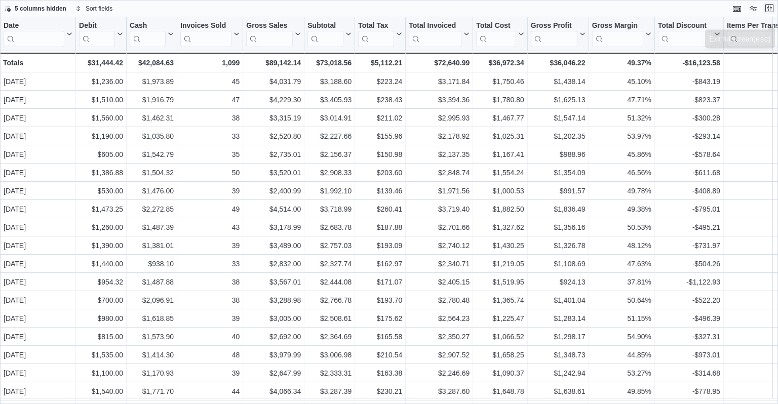
click at [769, 5] on button "Exit fullscreen" at bounding box center [769, 8] width 12 height 12
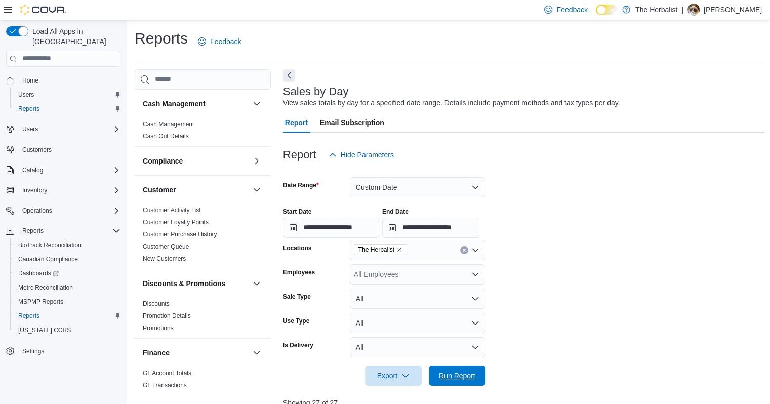
drag, startPoint x: 469, startPoint y: 370, endPoint x: 517, endPoint y: 303, distance: 82.3
click at [470, 370] on span "Run Report" at bounding box center [457, 376] width 45 height 20
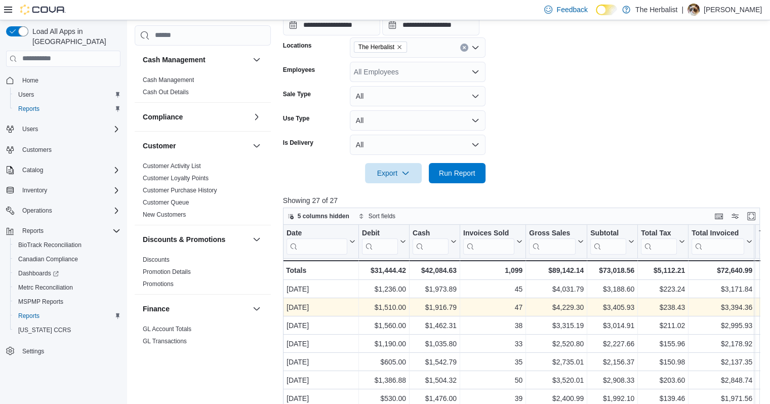
scroll to position [304, 0]
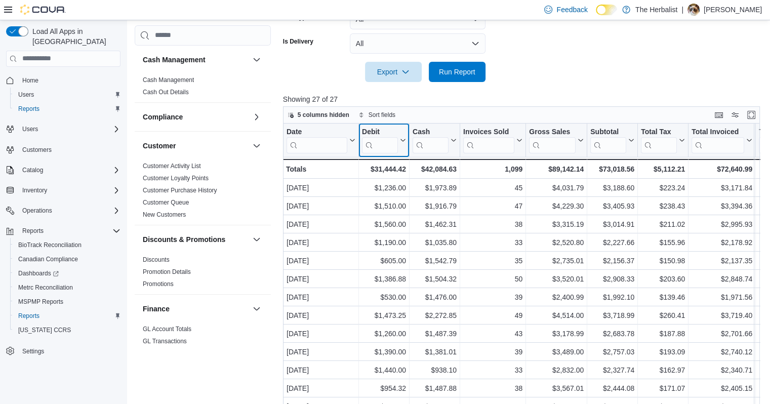
click at [403, 141] on icon at bounding box center [402, 140] width 8 height 6
click at [395, 177] on span "Sort Low-High" at bounding box center [391, 179] width 38 height 8
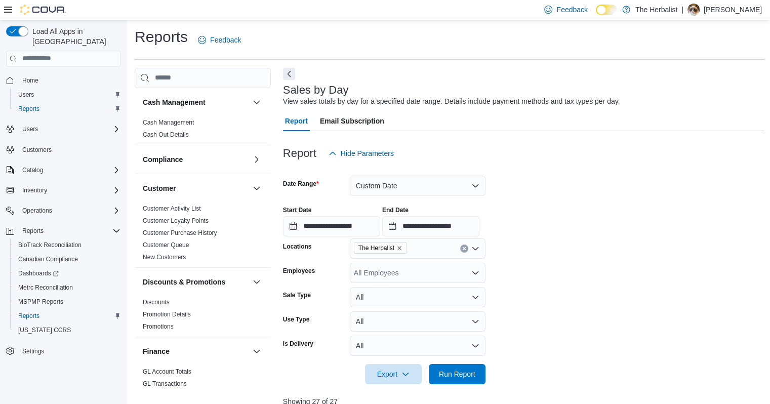
scroll to position [0, 0]
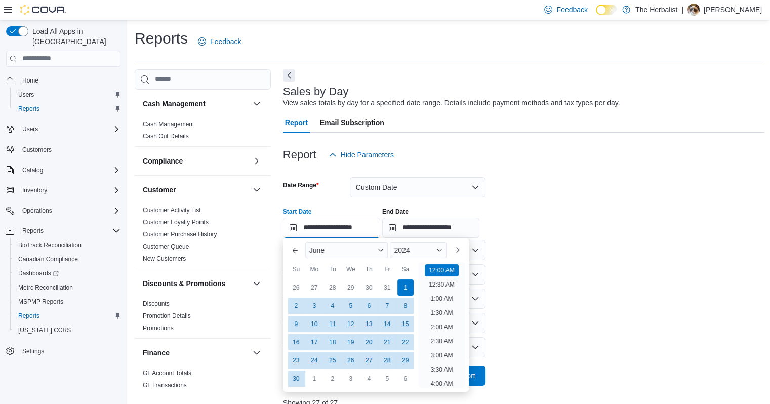
click at [375, 231] on input "**********" at bounding box center [331, 228] width 97 height 20
click at [410, 252] on span "2024" at bounding box center [402, 250] width 16 height 8
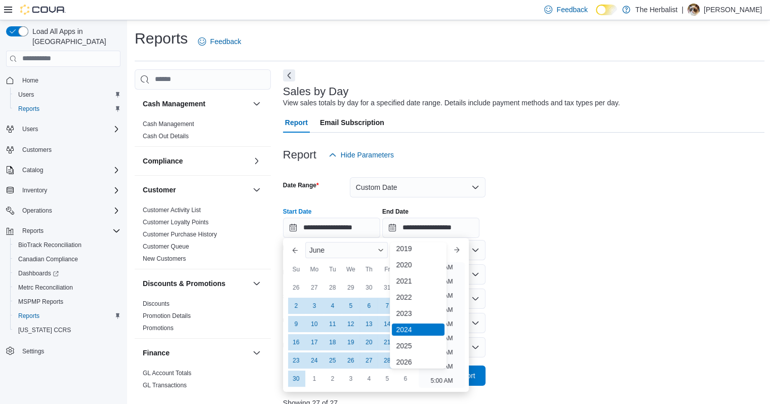
scroll to position [54, 0]
click at [413, 328] on div "2025" at bounding box center [418, 328] width 53 height 12
type input "**********"
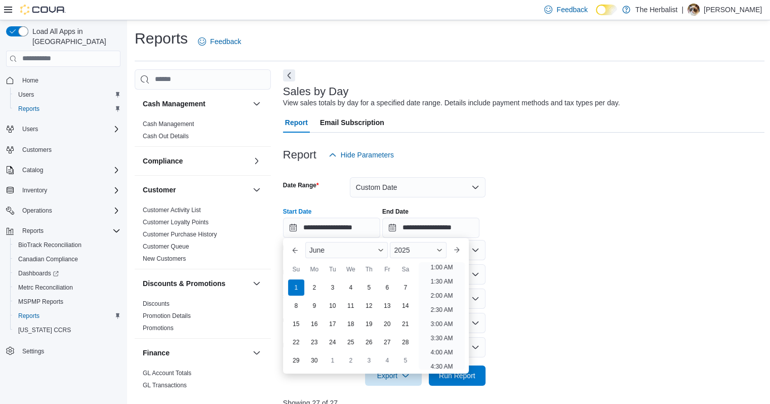
scroll to position [2, 0]
click at [445, 272] on li "12:00 AM" at bounding box center [442, 268] width 34 height 12
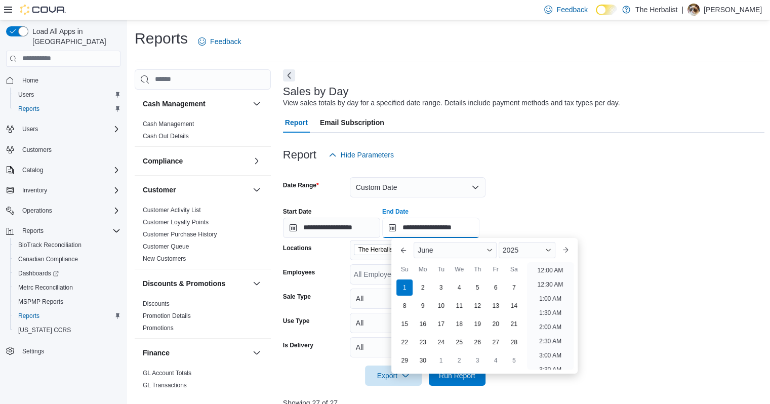
click at [460, 228] on input "**********" at bounding box center [430, 228] width 97 height 20
click at [540, 225] on div "**********" at bounding box center [524, 218] width 482 height 38
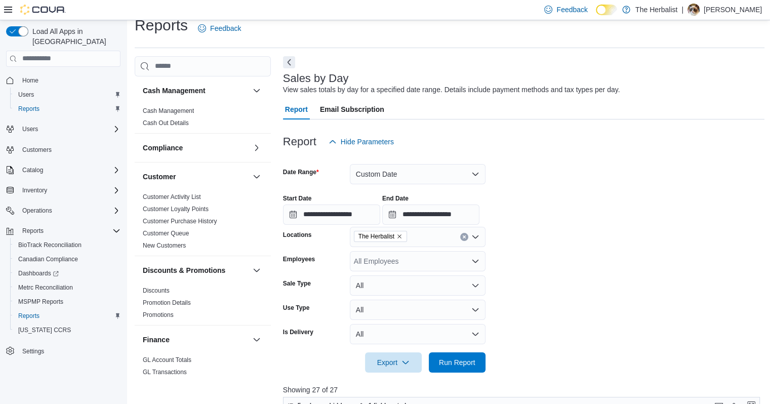
scroll to position [51, 0]
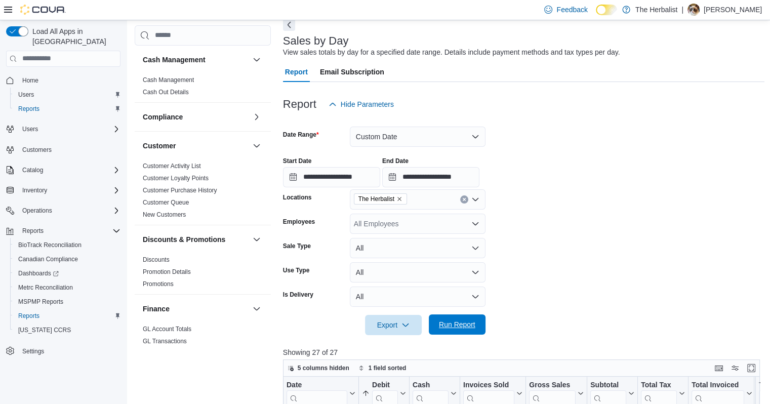
click at [445, 323] on span "Run Report" at bounding box center [457, 324] width 36 height 10
